Goal: Task Accomplishment & Management: Use online tool/utility

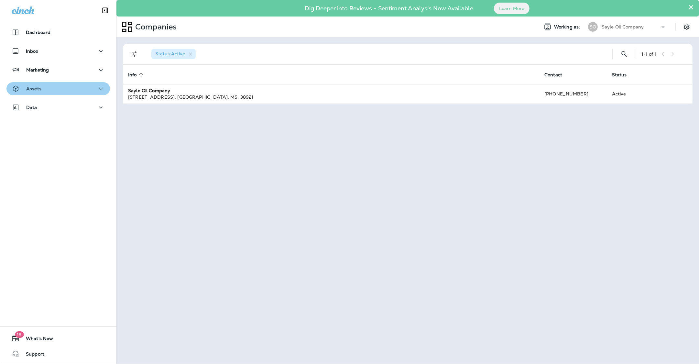
click at [49, 83] on button "Assets" at bounding box center [58, 88] width 104 height 13
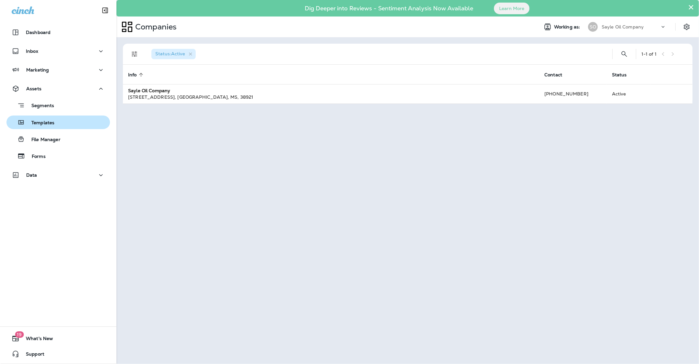
click at [43, 122] on p "Templates" at bounding box center [39, 123] width 29 height 6
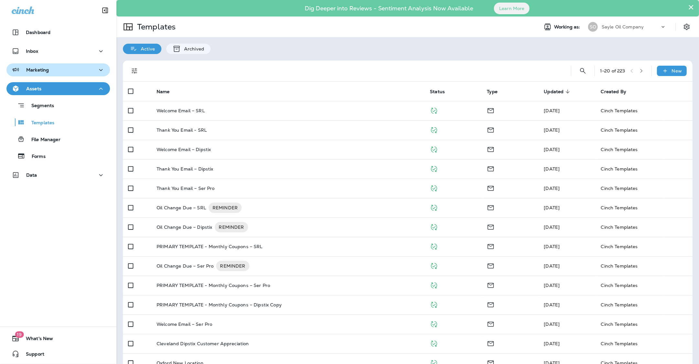
click at [44, 64] on button "Marketing" at bounding box center [58, 69] width 104 height 13
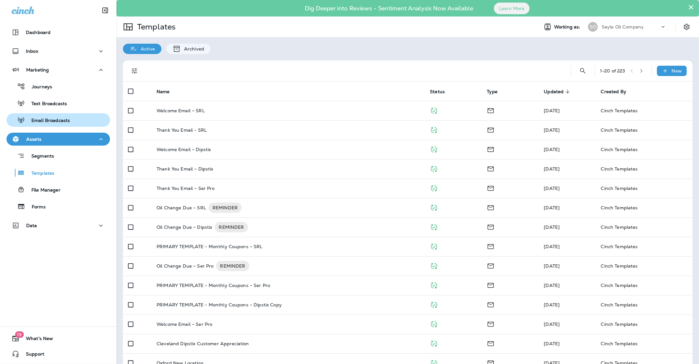
click at [66, 121] on p "Email Broadcasts" at bounding box center [47, 121] width 45 height 6
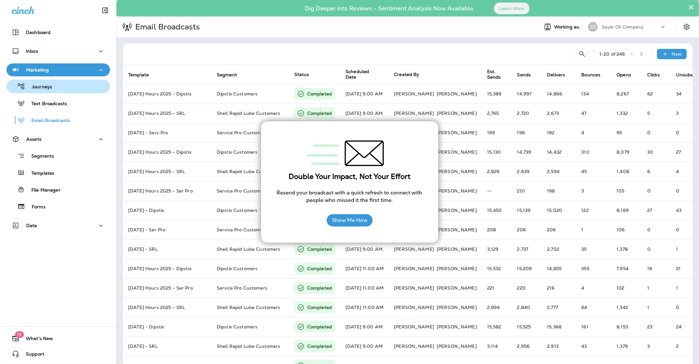
click at [56, 91] on div "Journeys" at bounding box center [58, 87] width 98 height 10
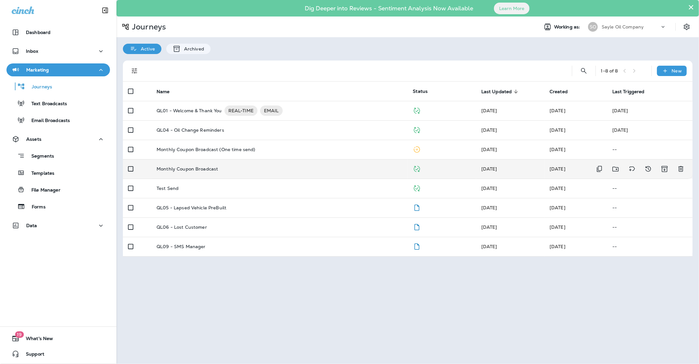
click at [209, 165] on td "Monthly Coupon Broadcast" at bounding box center [279, 168] width 256 height 19
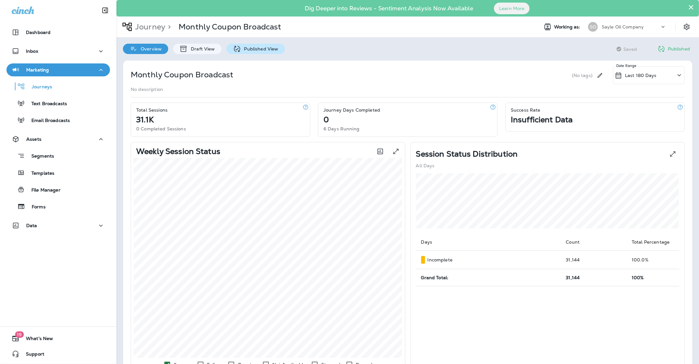
click at [257, 47] on p "Published View" at bounding box center [260, 48] width 38 height 5
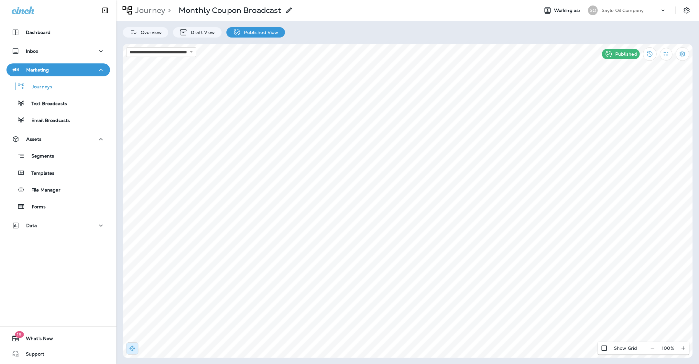
select select "*"
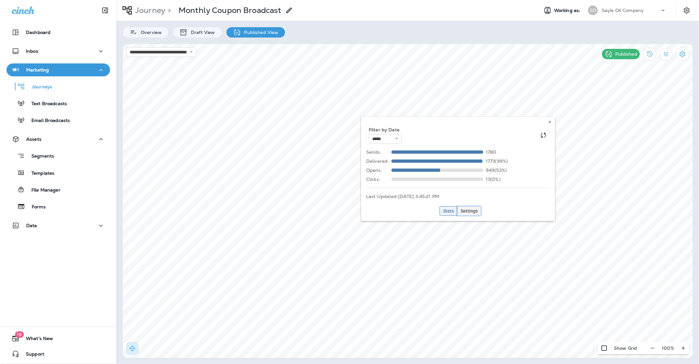
click at [471, 211] on span "Settings" at bounding box center [469, 211] width 17 height 5
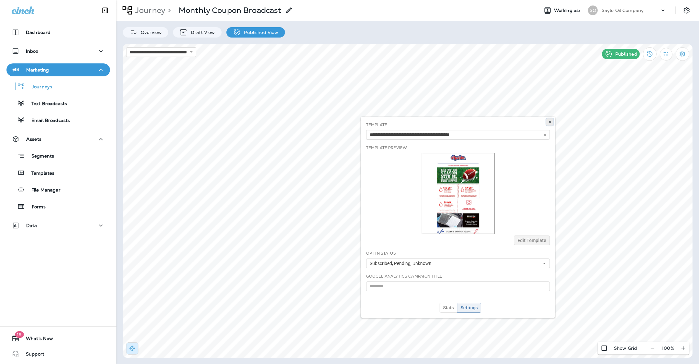
click at [551, 124] on button at bounding box center [550, 121] width 7 height 7
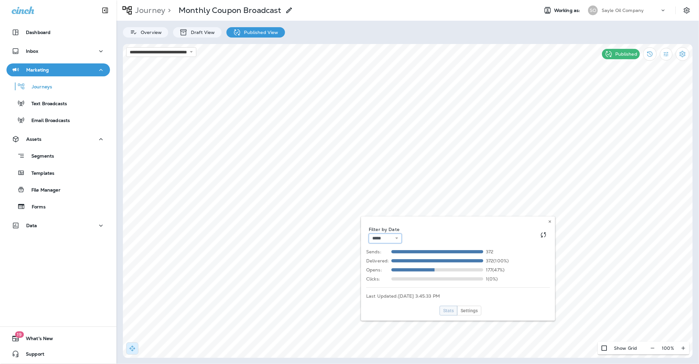
click at [402, 239] on select "**********" at bounding box center [385, 239] width 33 height 10
click at [369, 234] on select "**********" at bounding box center [385, 239] width 33 height 10
click at [390, 238] on select "**********" at bounding box center [385, 239] width 33 height 10
click at [369, 234] on select "**********" at bounding box center [385, 239] width 33 height 10
click at [391, 238] on select "**********" at bounding box center [385, 239] width 33 height 10
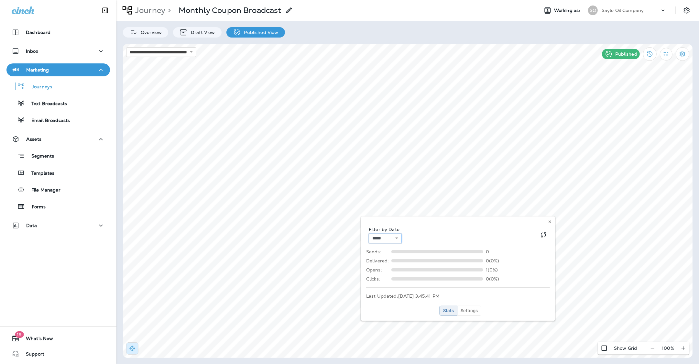
select select "*"
click at [369, 234] on select "**********" at bounding box center [385, 239] width 33 height 10
click at [549, 223] on icon at bounding box center [550, 222] width 4 height 4
select select "*"
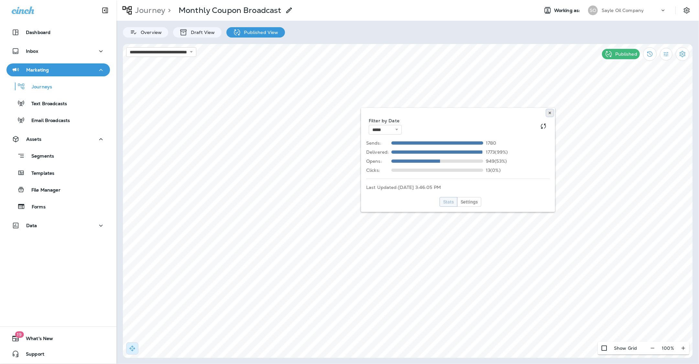
click at [551, 113] on icon at bounding box center [550, 113] width 4 height 4
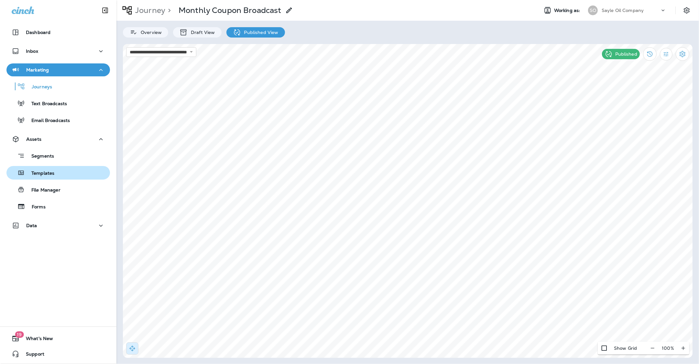
click at [39, 174] on p "Templates" at bounding box center [39, 174] width 29 height 6
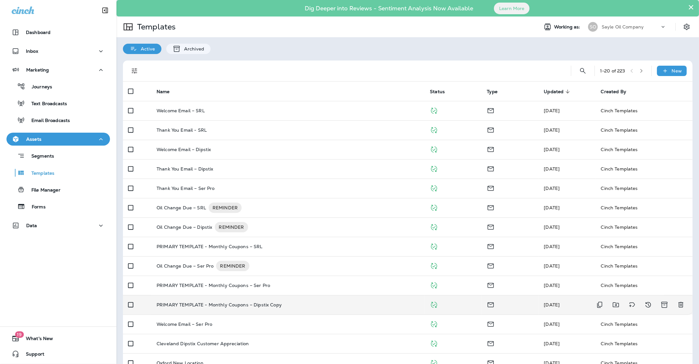
click at [252, 308] on td "PRIMARY TEMPLATE - Monthly Coupons – Dipstix Copy" at bounding box center [287, 304] width 273 height 19
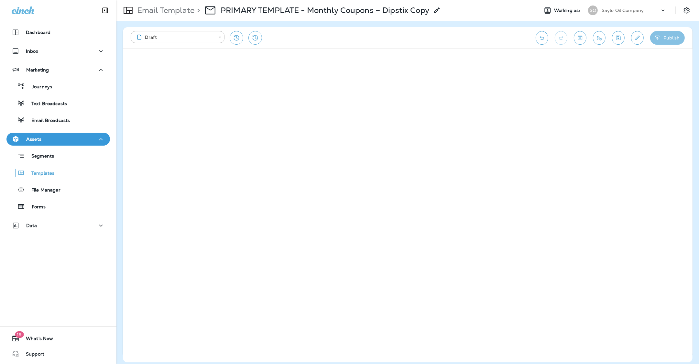
click at [674, 41] on button "Publish" at bounding box center [668, 38] width 35 height 14
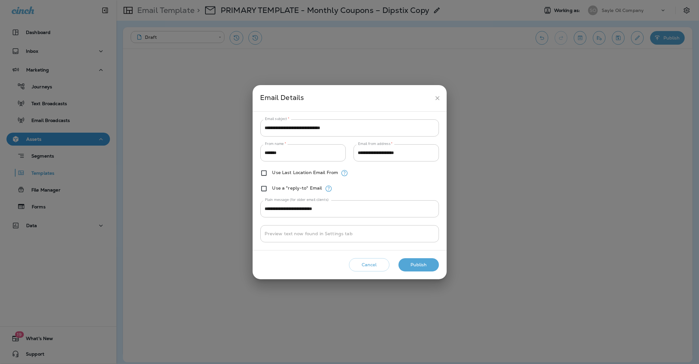
click at [413, 263] on button "Publish" at bounding box center [419, 264] width 40 height 13
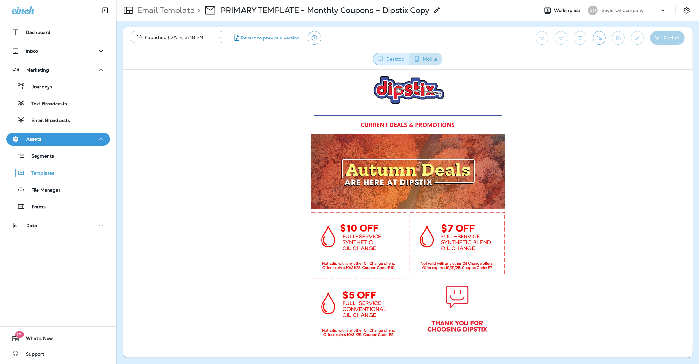
click at [429, 59] on button "Mobile" at bounding box center [426, 59] width 33 height 13
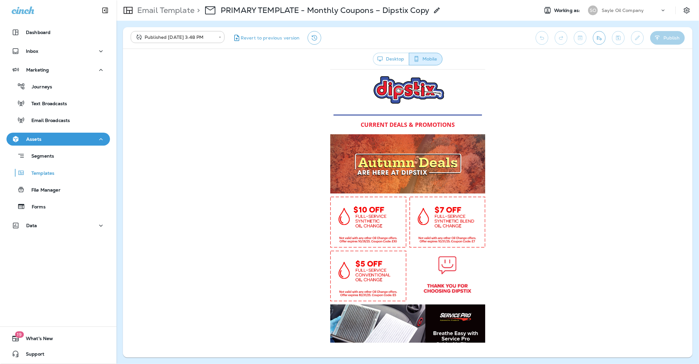
click at [403, 65] on button "Desktop" at bounding box center [391, 59] width 36 height 13
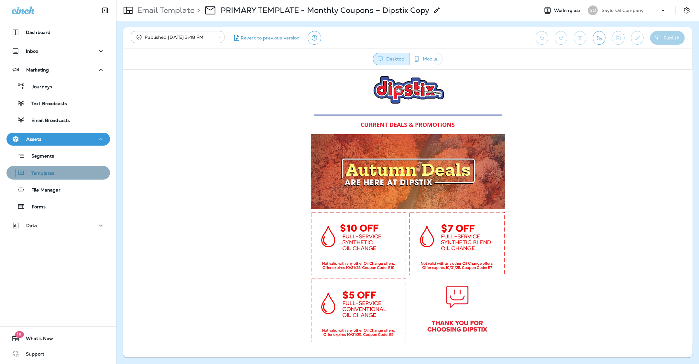
click at [66, 172] on div "Templates" at bounding box center [58, 173] width 98 height 10
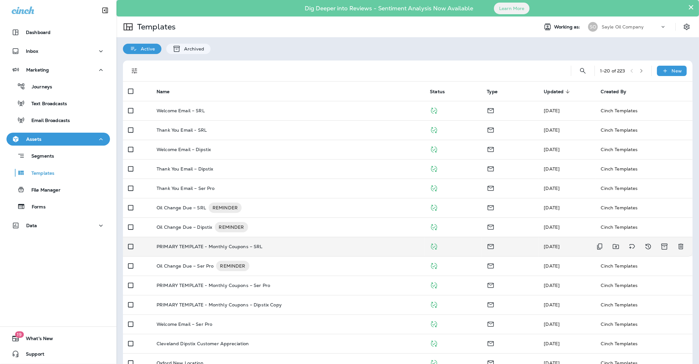
click at [231, 245] on p "PRIMARY TEMPLATE - Monthly Coupons – SRL" at bounding box center [210, 246] width 106 height 5
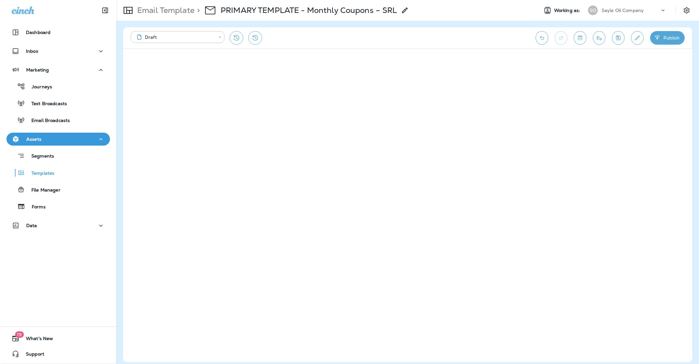
click at [673, 40] on button "Publish" at bounding box center [668, 38] width 35 height 14
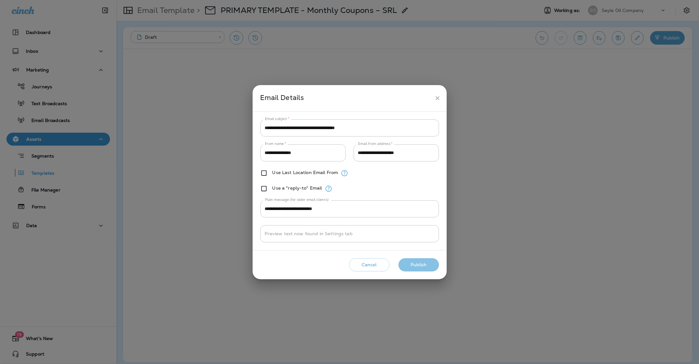
click at [434, 265] on button "Publish" at bounding box center [419, 264] width 40 height 13
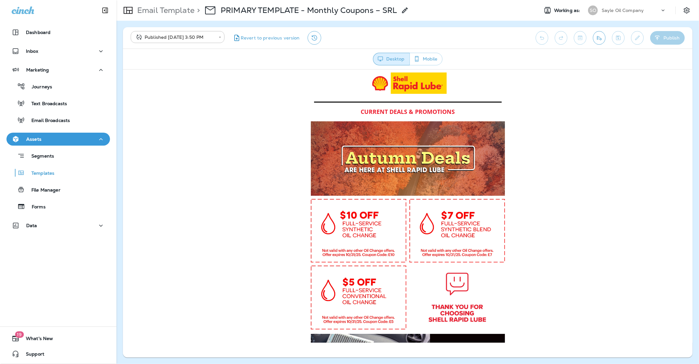
click at [446, 58] on div "Desktop Mobile" at bounding box center [408, 59] width 562 height 13
click at [430, 59] on button "Mobile" at bounding box center [426, 59] width 33 height 13
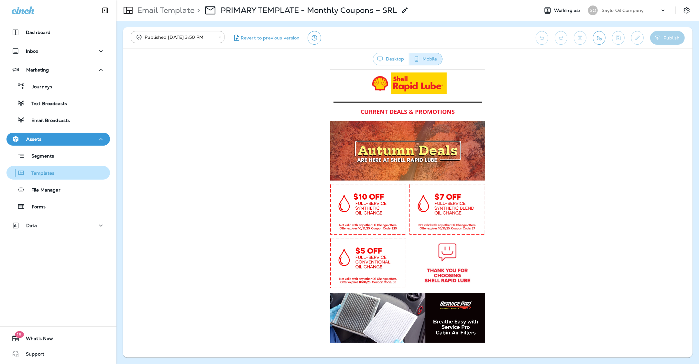
click at [58, 175] on div "Templates" at bounding box center [58, 173] width 98 height 10
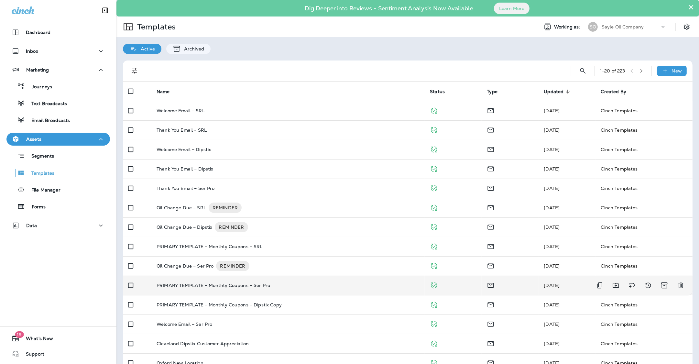
click at [271, 284] on div "PRIMARY TEMPLATE - Monthly Coupons – Ser Pro" at bounding box center [288, 285] width 263 height 5
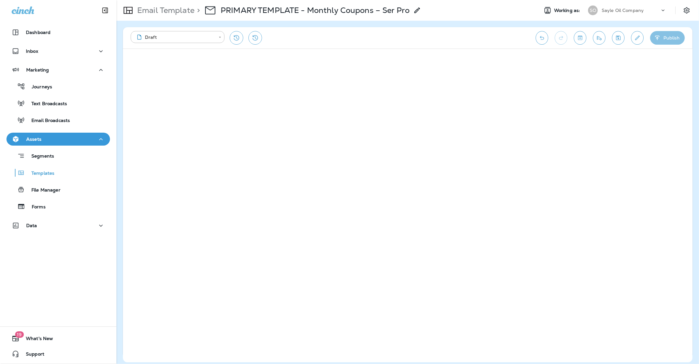
click at [666, 36] on button "Publish" at bounding box center [668, 38] width 35 height 14
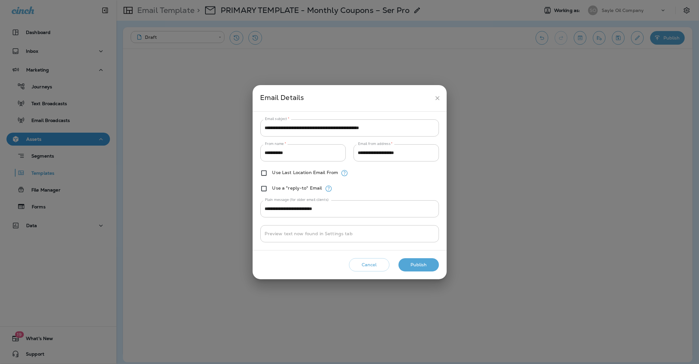
click at [419, 267] on button "Publish" at bounding box center [419, 264] width 40 height 13
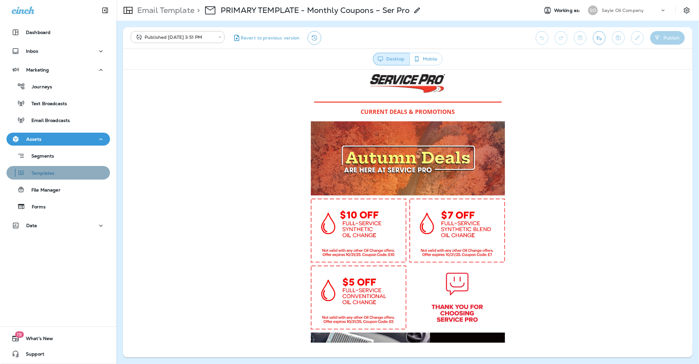
click at [38, 169] on div "Templates" at bounding box center [31, 173] width 45 height 10
